Goal: Transaction & Acquisition: Subscribe to service/newsletter

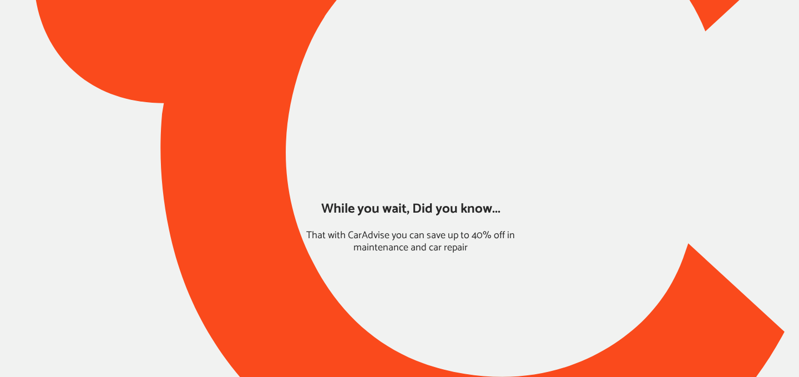
type input "*****"
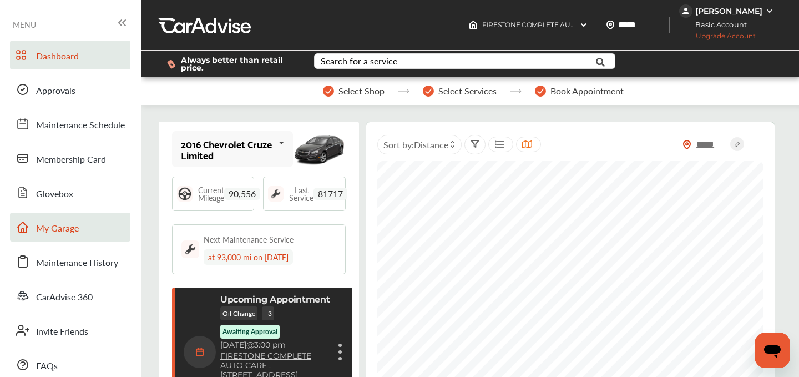
click at [67, 215] on link "My Garage" at bounding box center [70, 227] width 120 height 29
click at [67, 216] on link "My Garage" at bounding box center [70, 227] width 120 height 29
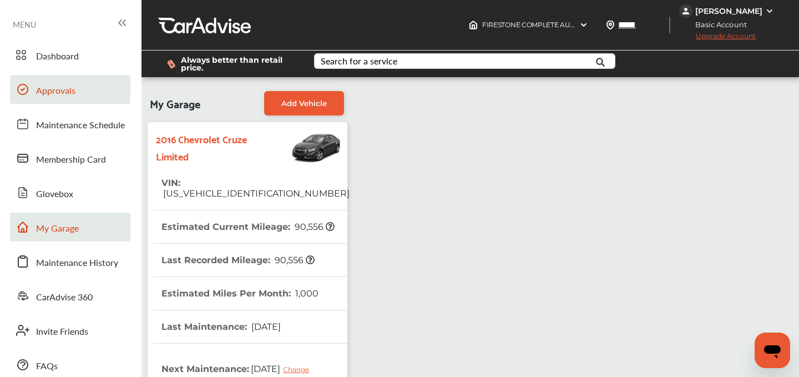
click at [72, 93] on span "Approvals" at bounding box center [55, 91] width 39 height 14
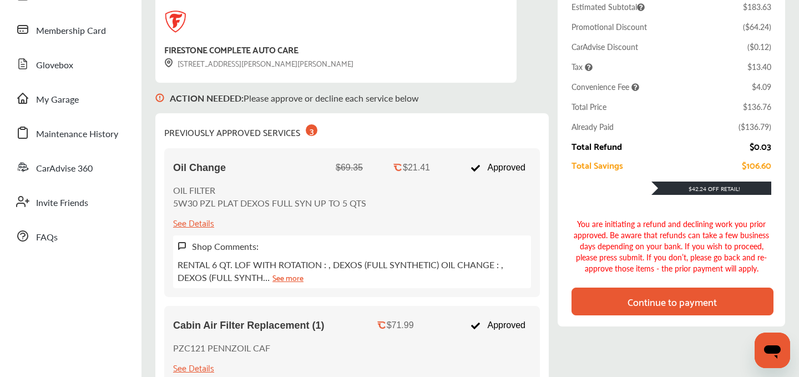
scroll to position [131, 0]
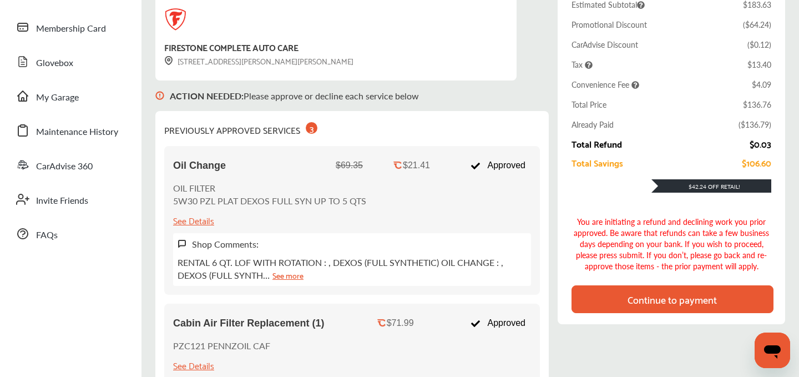
click at [672, 301] on div "Continue to payment" at bounding box center [672, 299] width 89 height 11
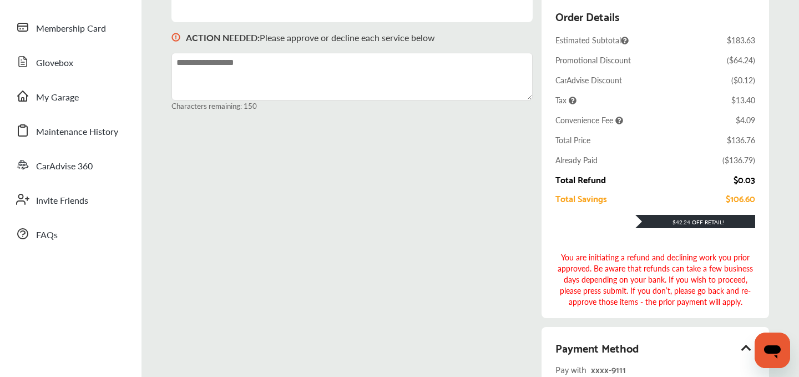
click at [530, 255] on div "ACTION NEEDED : Please approve or decline each service below Characters remaini…" at bounding box center [470, 284] width 598 height 576
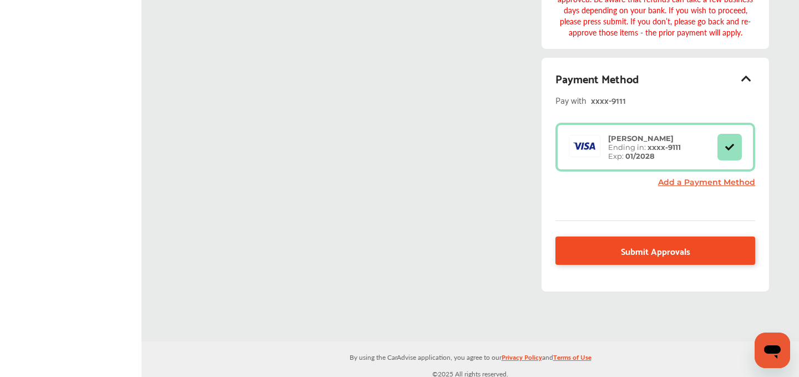
click at [658, 254] on link "Submit Approvals" at bounding box center [655, 250] width 200 height 28
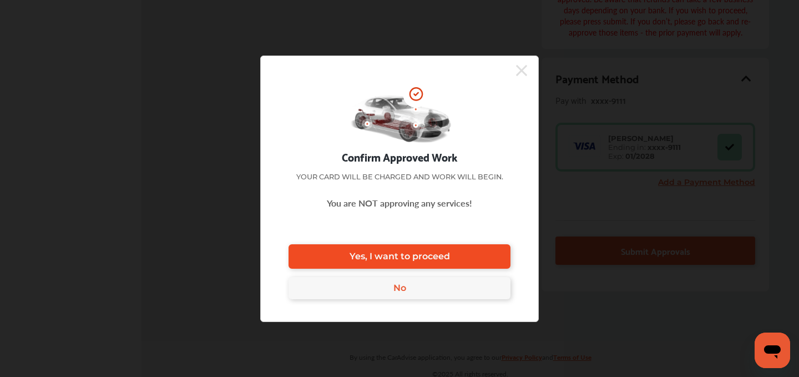
click at [347, 249] on link "Yes, I want to proceed" at bounding box center [400, 256] width 222 height 24
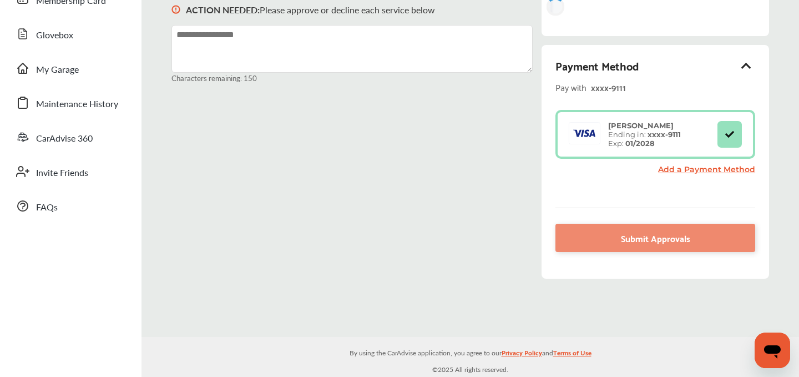
scroll to position [158, 0]
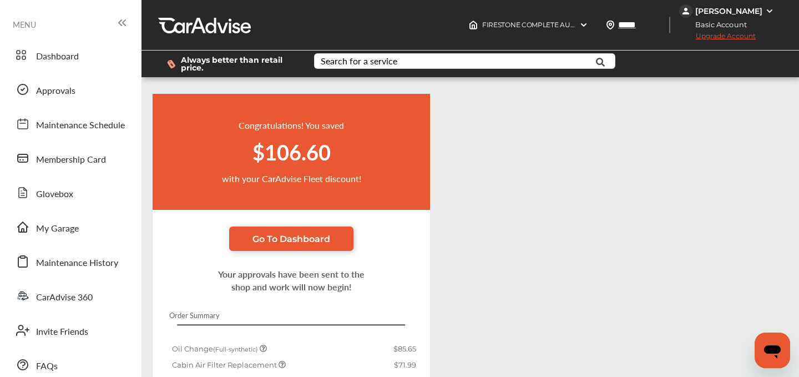
click at [728, 11] on div "Greg Woods" at bounding box center [728, 11] width 67 height 10
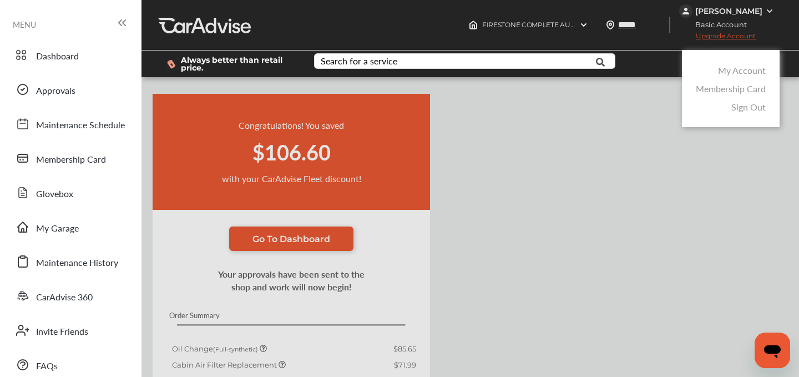
click at [727, 73] on link "My Account" at bounding box center [742, 70] width 48 height 13
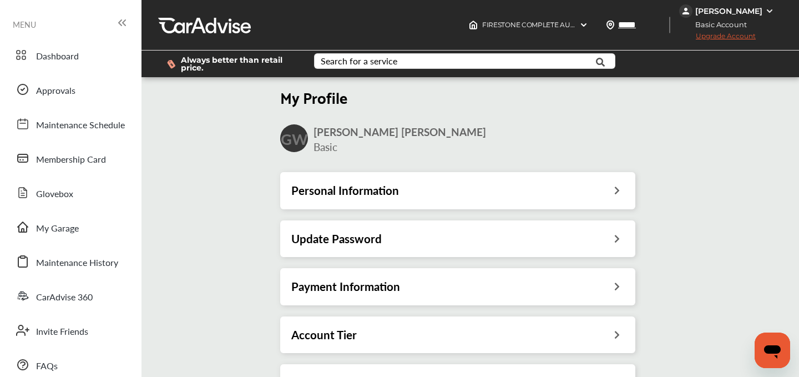
click at [375, 285] on h3 "Payment Information" at bounding box center [345, 286] width 109 height 14
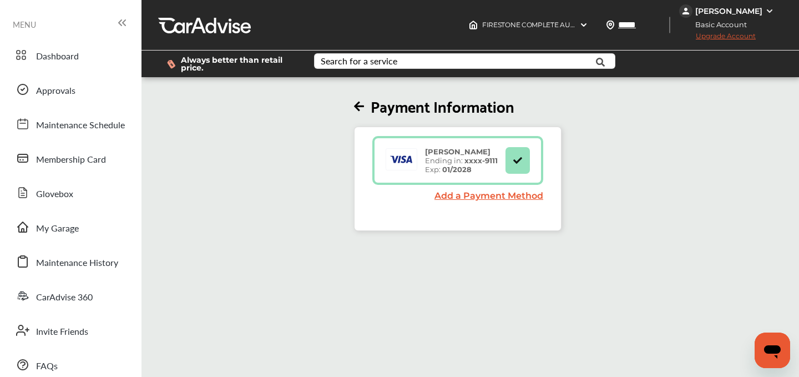
click at [467, 200] on link "Add a Payment Method" at bounding box center [488, 195] width 109 height 11
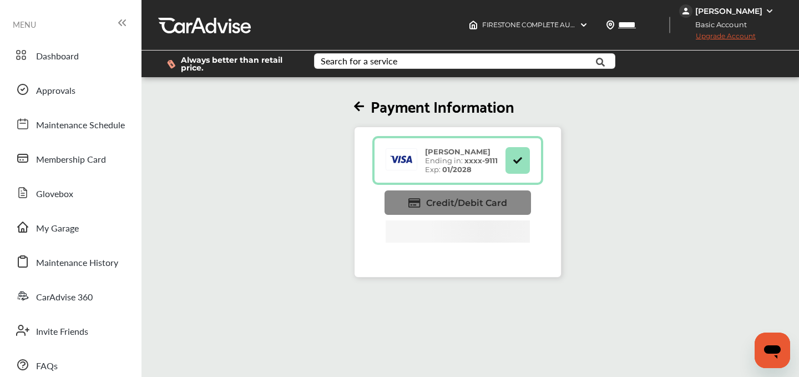
click at [484, 195] on link "Credit/Debit Card" at bounding box center [458, 202] width 146 height 24
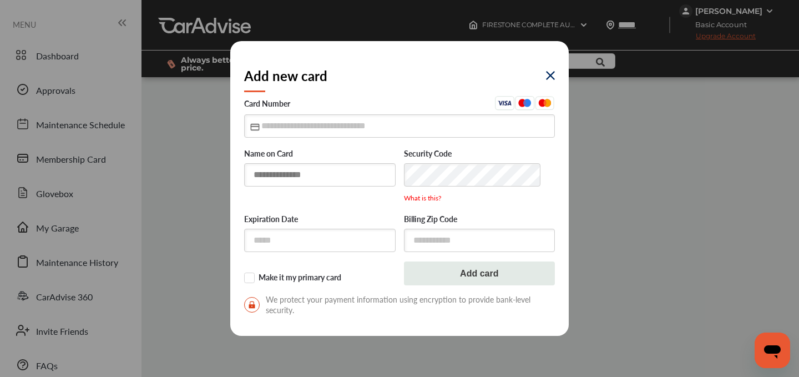
click at [311, 165] on input "text" at bounding box center [319, 174] width 151 height 23
type input "**********"
click at [280, 134] on input "text" at bounding box center [399, 125] width 311 height 23
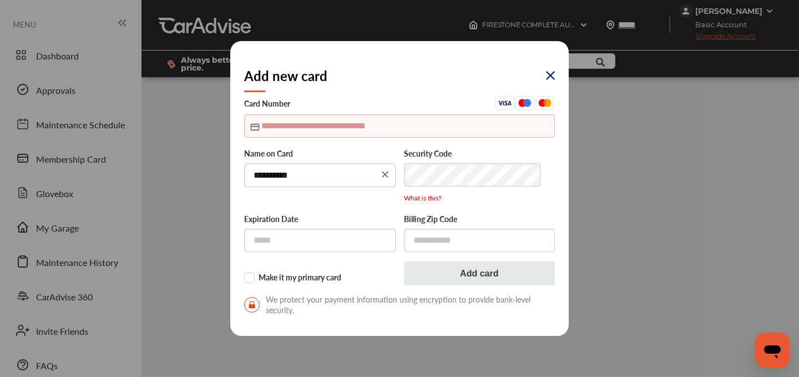
click at [261, 132] on input "text" at bounding box center [399, 125] width 311 height 23
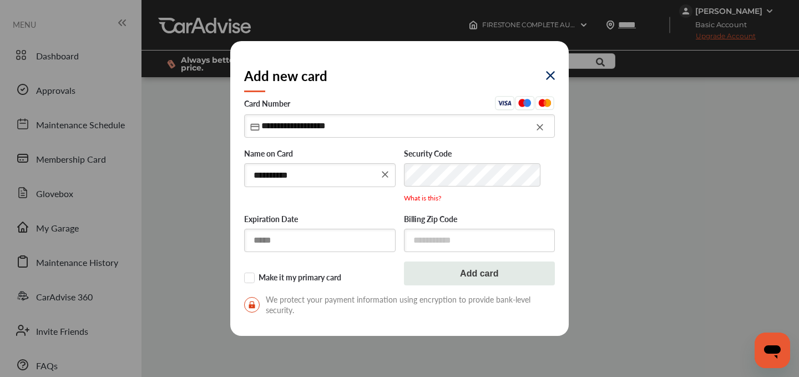
type input "**********"
click at [272, 235] on input "text" at bounding box center [319, 240] width 151 height 23
type input "*****"
click at [452, 242] on input "text" at bounding box center [479, 240] width 151 height 23
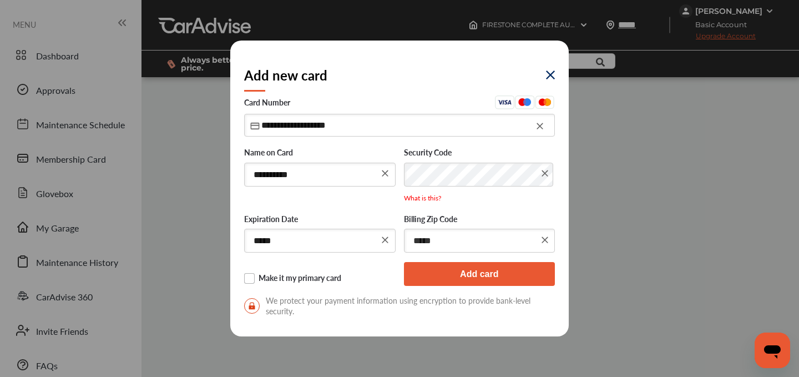
type input "*****"
click at [250, 277] on label "Make it my primary card" at bounding box center [319, 278] width 151 height 11
click at [487, 280] on button "Add card" at bounding box center [479, 274] width 151 height 24
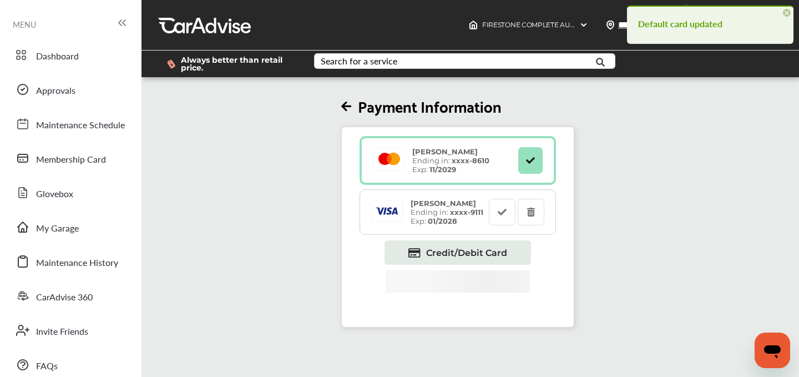
click at [662, 114] on div "Payment Information greg woods Ending in: xxxx- 8610 Exp: 11/2029 Gregory Woods…" at bounding box center [457, 203] width 639 height 248
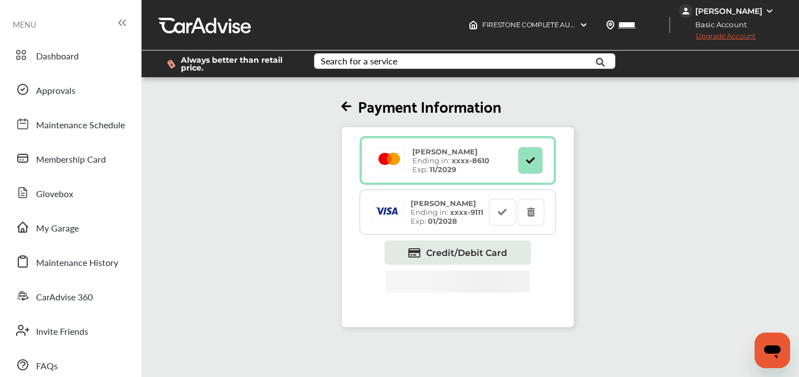
click at [725, 38] on span "Upgrade Account" at bounding box center [717, 39] width 77 height 14
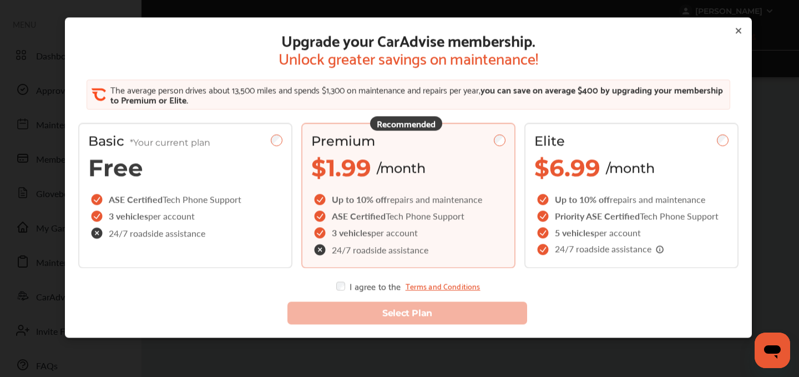
click at [350, 287] on div "I agree to the Terms and Conditions" at bounding box center [408, 285] width 144 height 9
click at [349, 287] on div "I agree to the Terms and Conditions" at bounding box center [408, 285] width 144 height 9
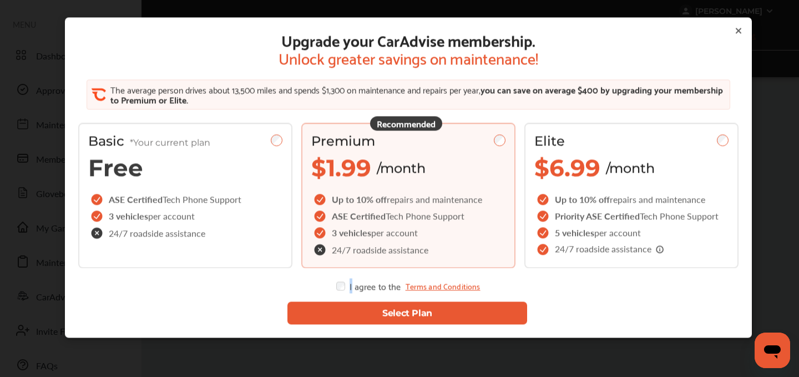
click at [379, 313] on button "Select Plan" at bounding box center [407, 312] width 240 height 23
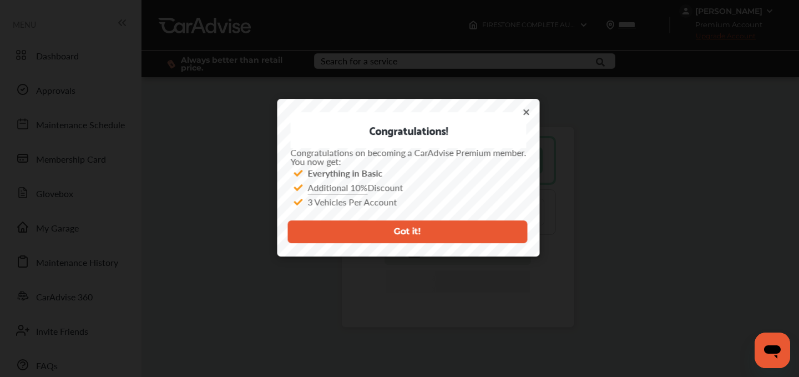
click at [523, 112] on icon at bounding box center [526, 112] width 9 height 9
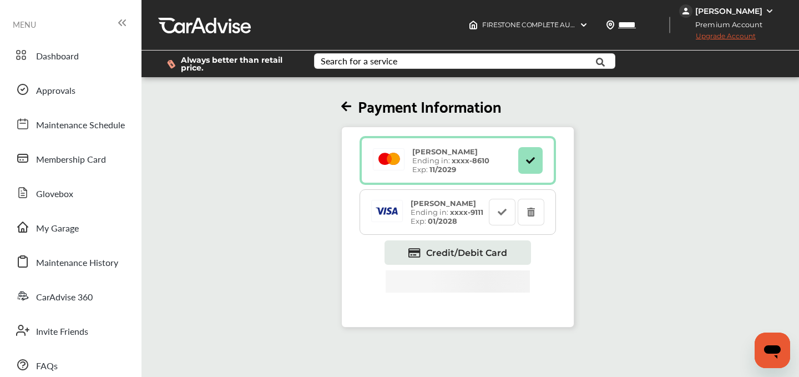
click at [200, 166] on div "Payment Information greg woods Ending in: xxxx- 8610 Exp: 11/2029 Gregory Woods…" at bounding box center [457, 203] width 639 height 248
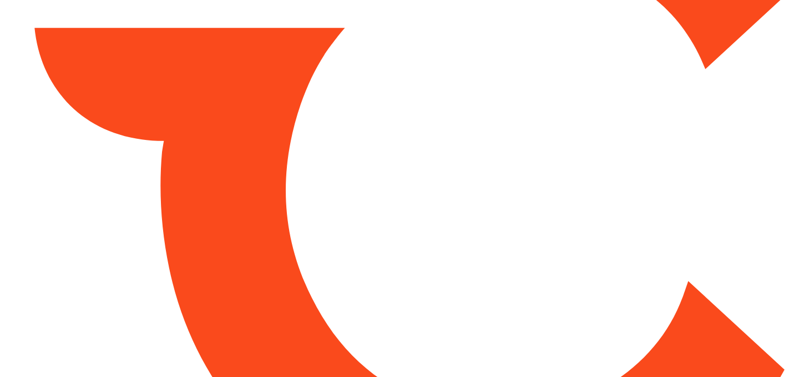
type input "*******"
